Goal: Transaction & Acquisition: Book appointment/travel/reservation

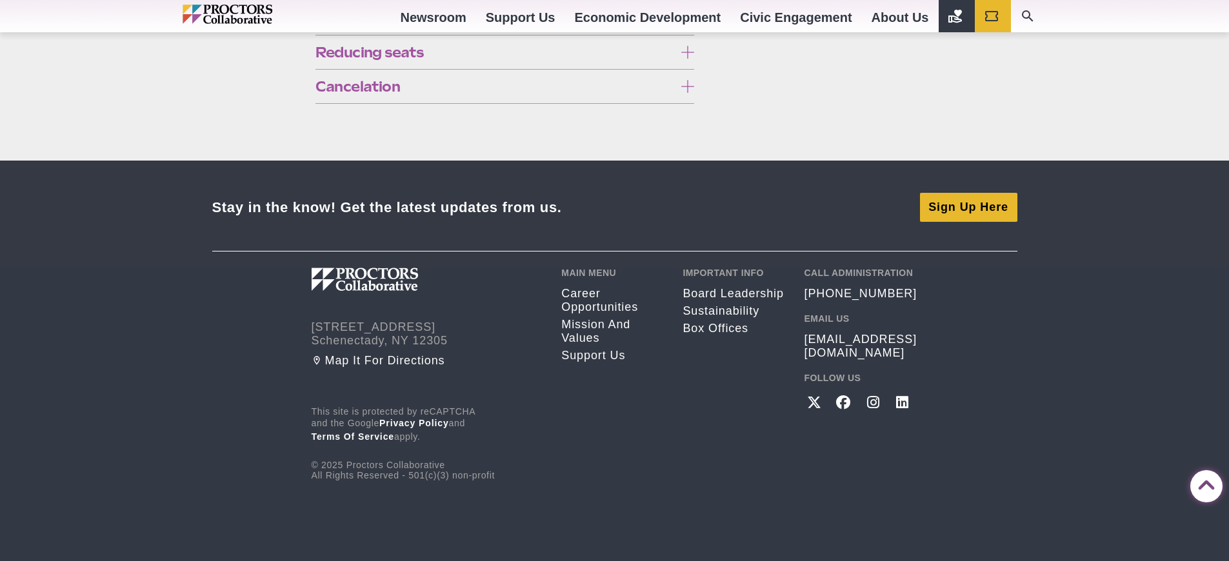
scroll to position [1005, 0]
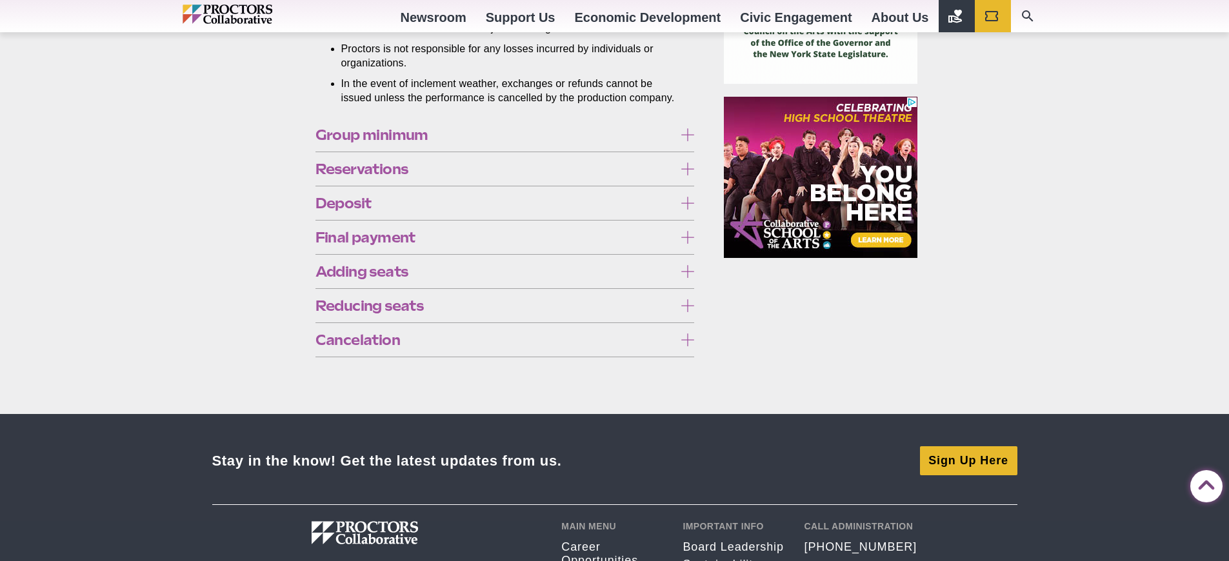
click at [439, 142] on span "Group minimum" at bounding box center [494, 135] width 359 height 14
click at [491, 176] on span "Reservations" at bounding box center [494, 169] width 359 height 14
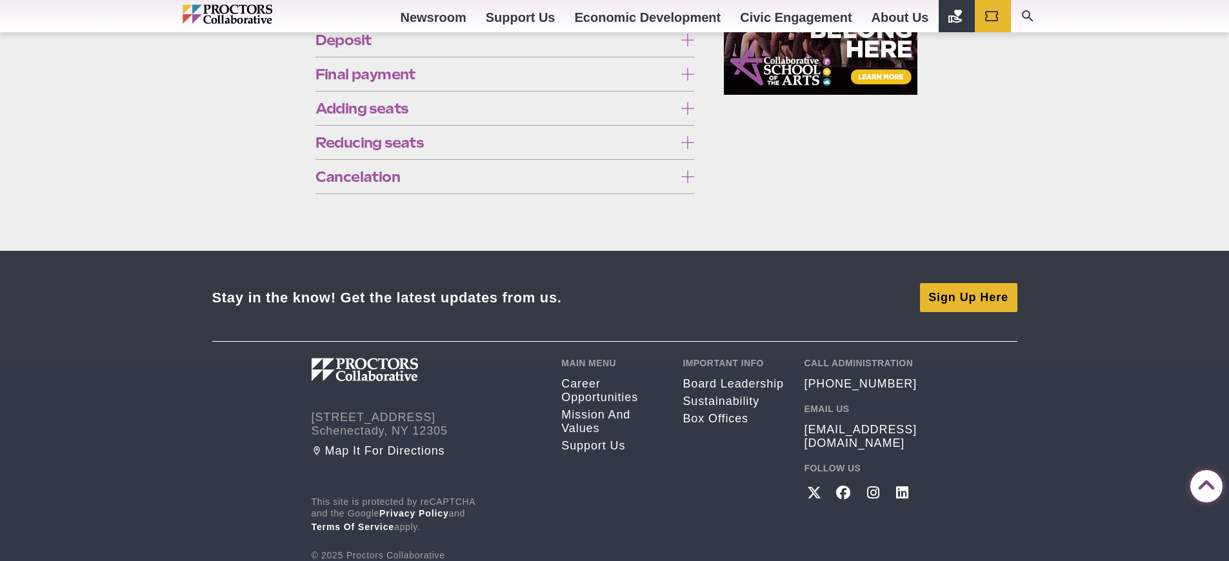
scroll to position [1177, 0]
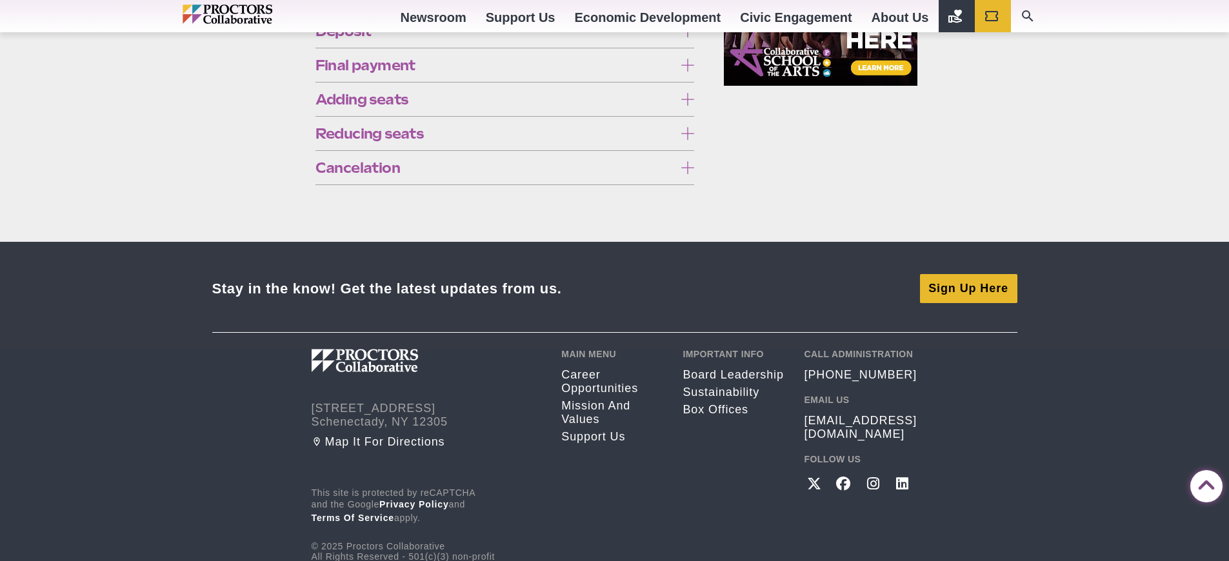
click at [539, 43] on label "Deposit" at bounding box center [504, 31] width 379 height 24
click at [513, 82] on div "Final payment This date may vary based on the contractual agreement with the pr…" at bounding box center [504, 65] width 379 height 34
click at [507, 72] on span "Final payment" at bounding box center [494, 65] width 359 height 14
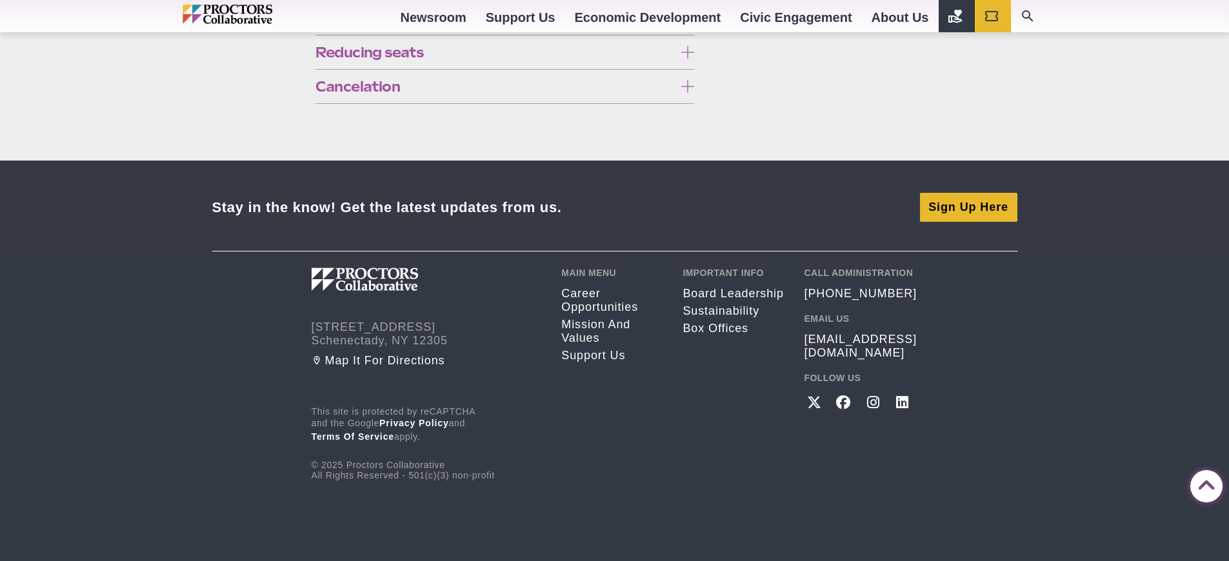
scroll to position [2041, 0]
click at [467, 91] on span "Cancelation" at bounding box center [494, 86] width 359 height 14
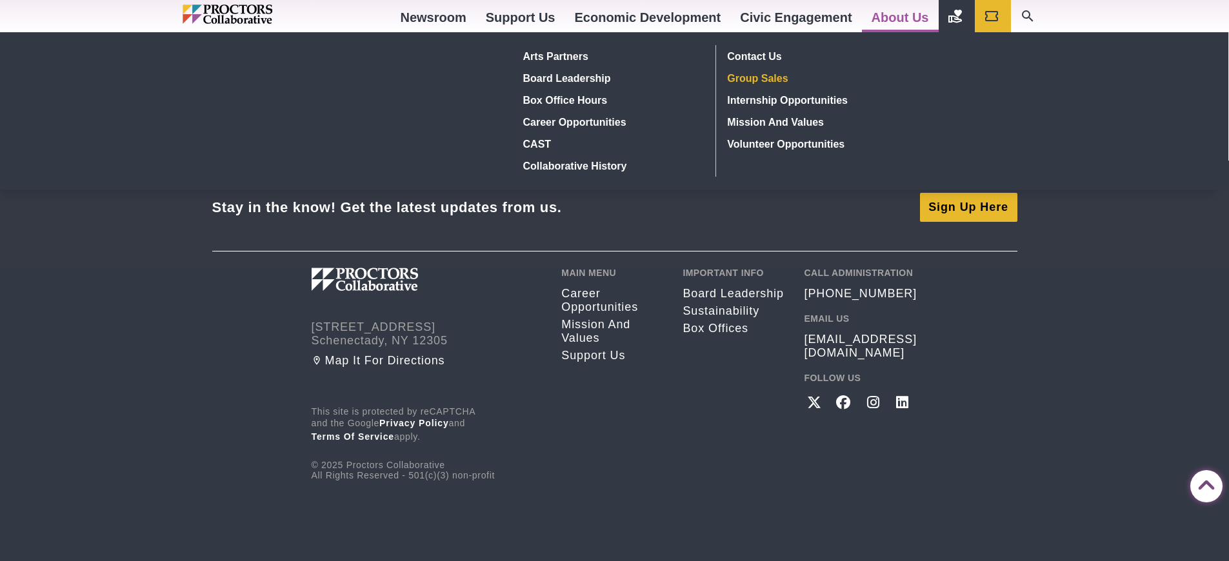
click at [784, 75] on link "Group Sales" at bounding box center [817, 78] width 188 height 22
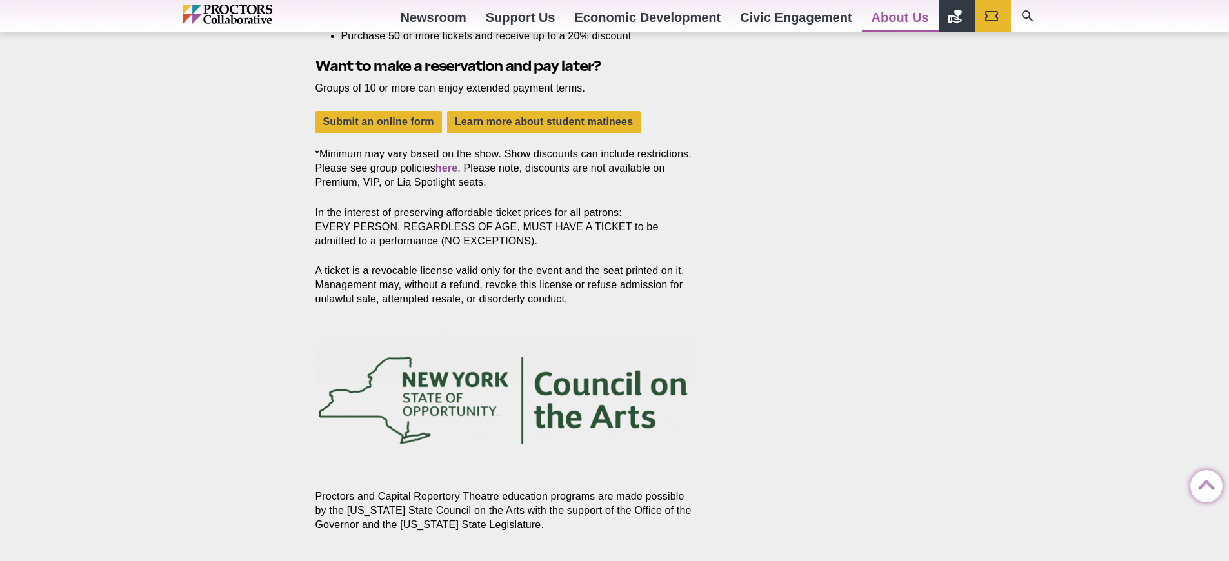
scroll to position [1287, 0]
click at [406, 123] on link "Submit an online form" at bounding box center [378, 123] width 126 height 23
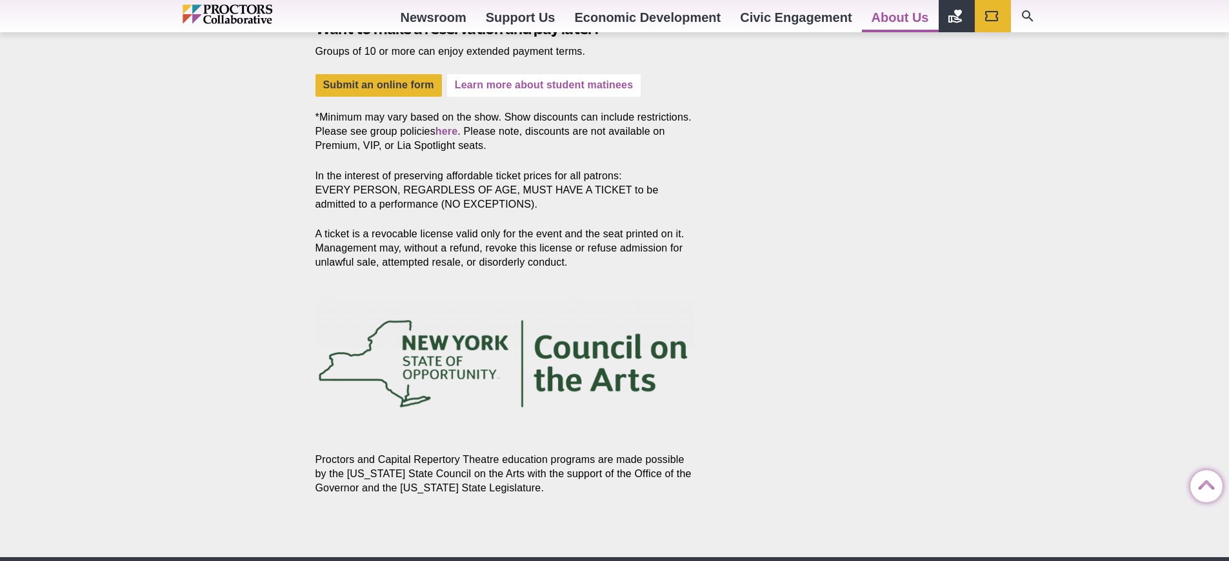
click at [539, 79] on link "Learn more about student matinees" at bounding box center [544, 85] width 194 height 23
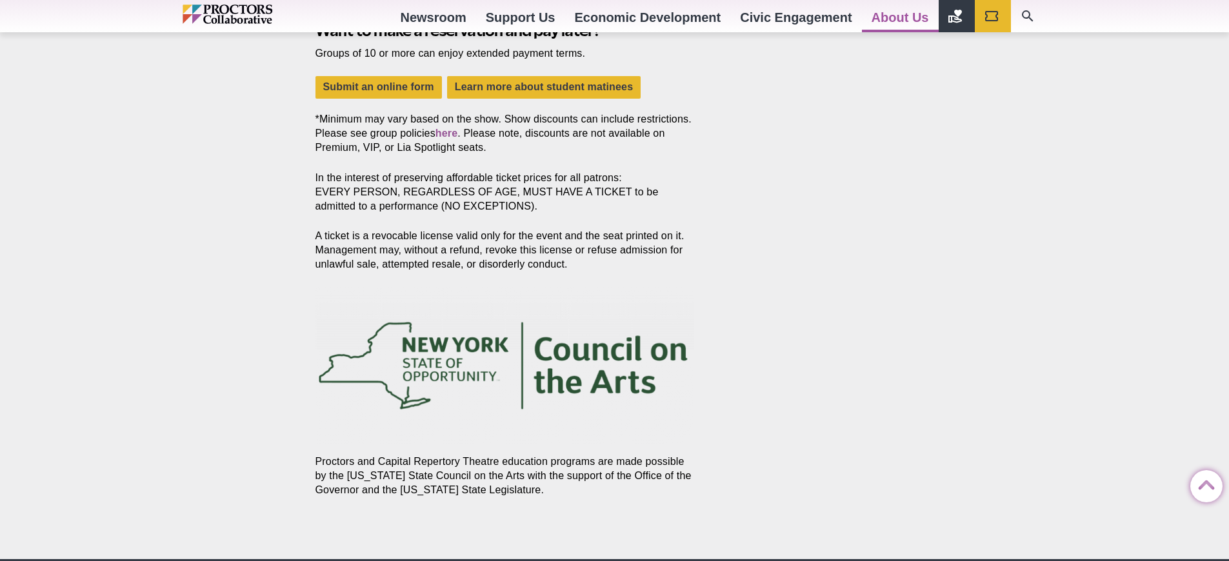
scroll to position [1322, 0]
